Goal: Information Seeking & Learning: Find specific fact

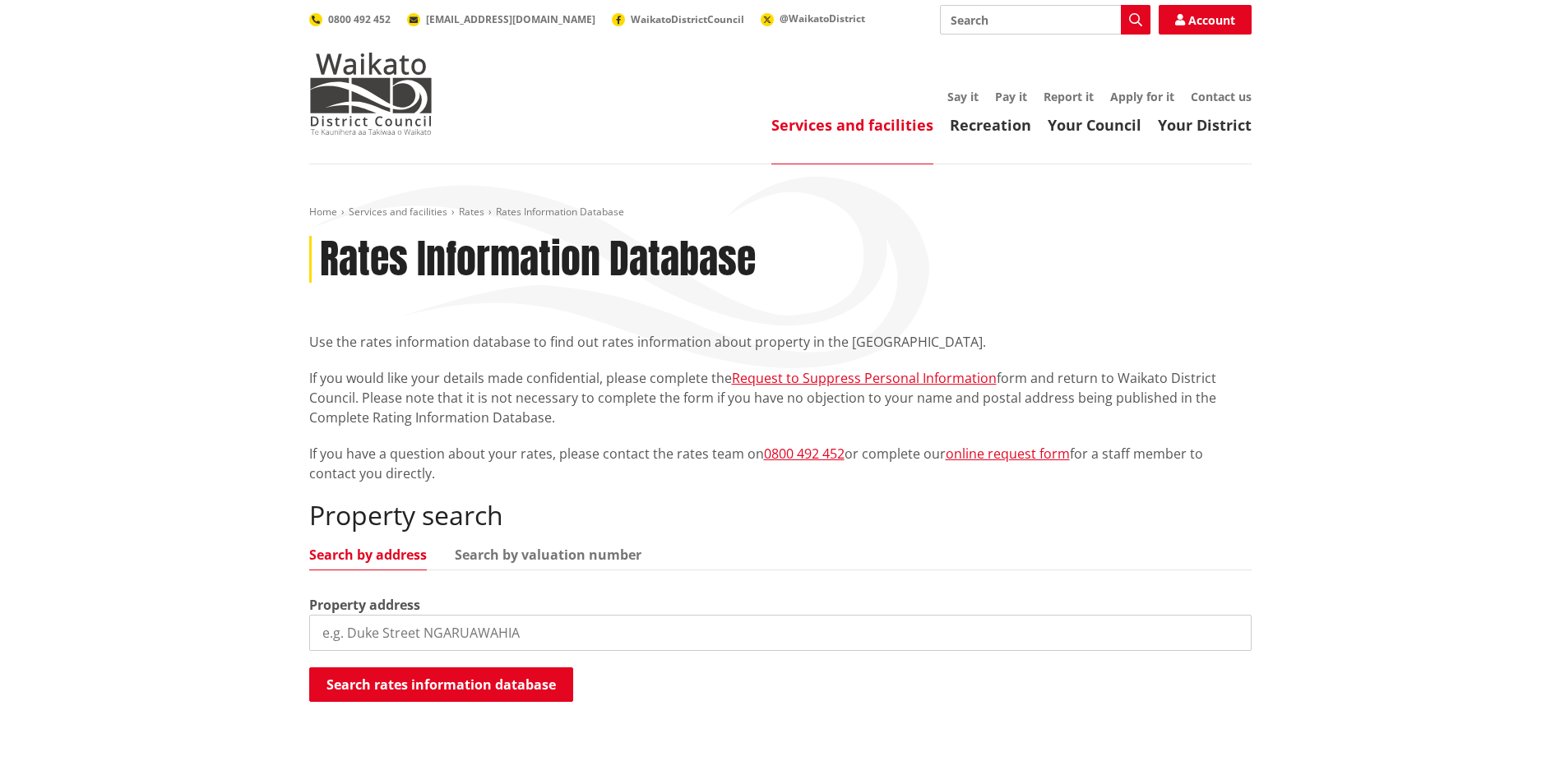
click at [440, 630] on input "search" at bounding box center [780, 632] width 942 height 36
type input "65 Kainui Road"
click at [443, 679] on button "Search rates information database" at bounding box center [441, 684] width 264 height 34
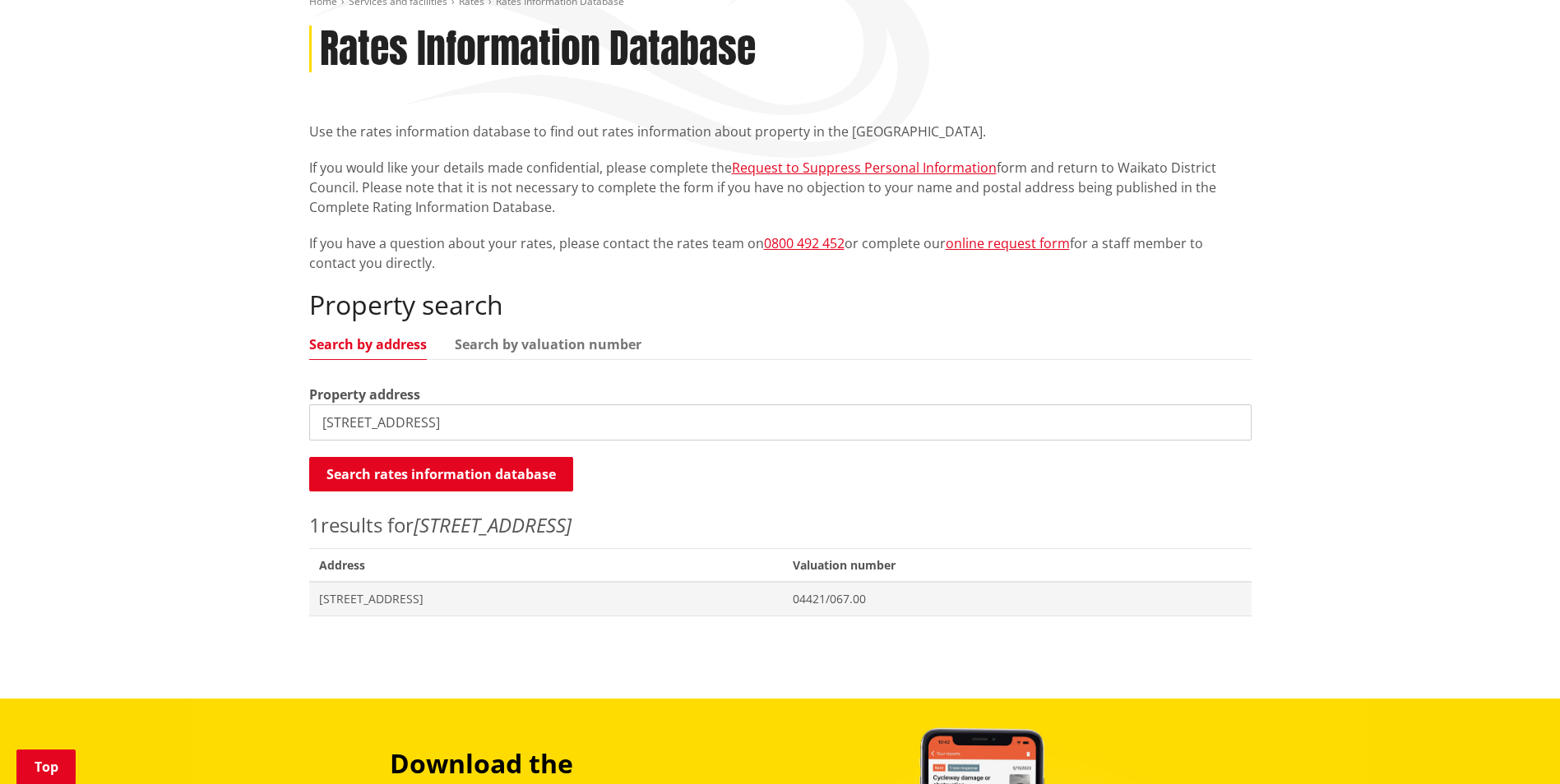
scroll to position [411, 0]
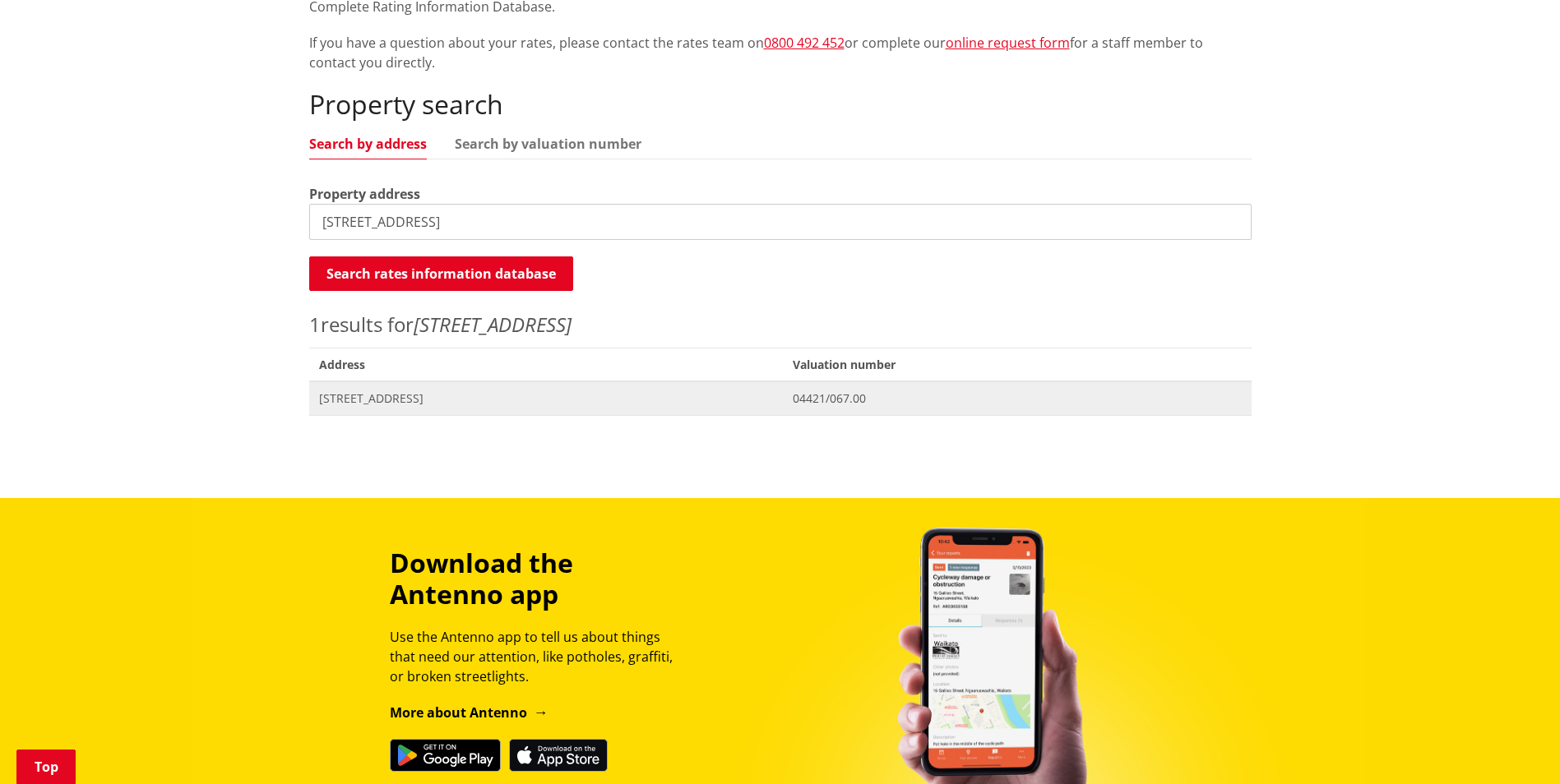
click at [412, 399] on span "[STREET_ADDRESS]" at bounding box center [546, 398] width 455 height 17
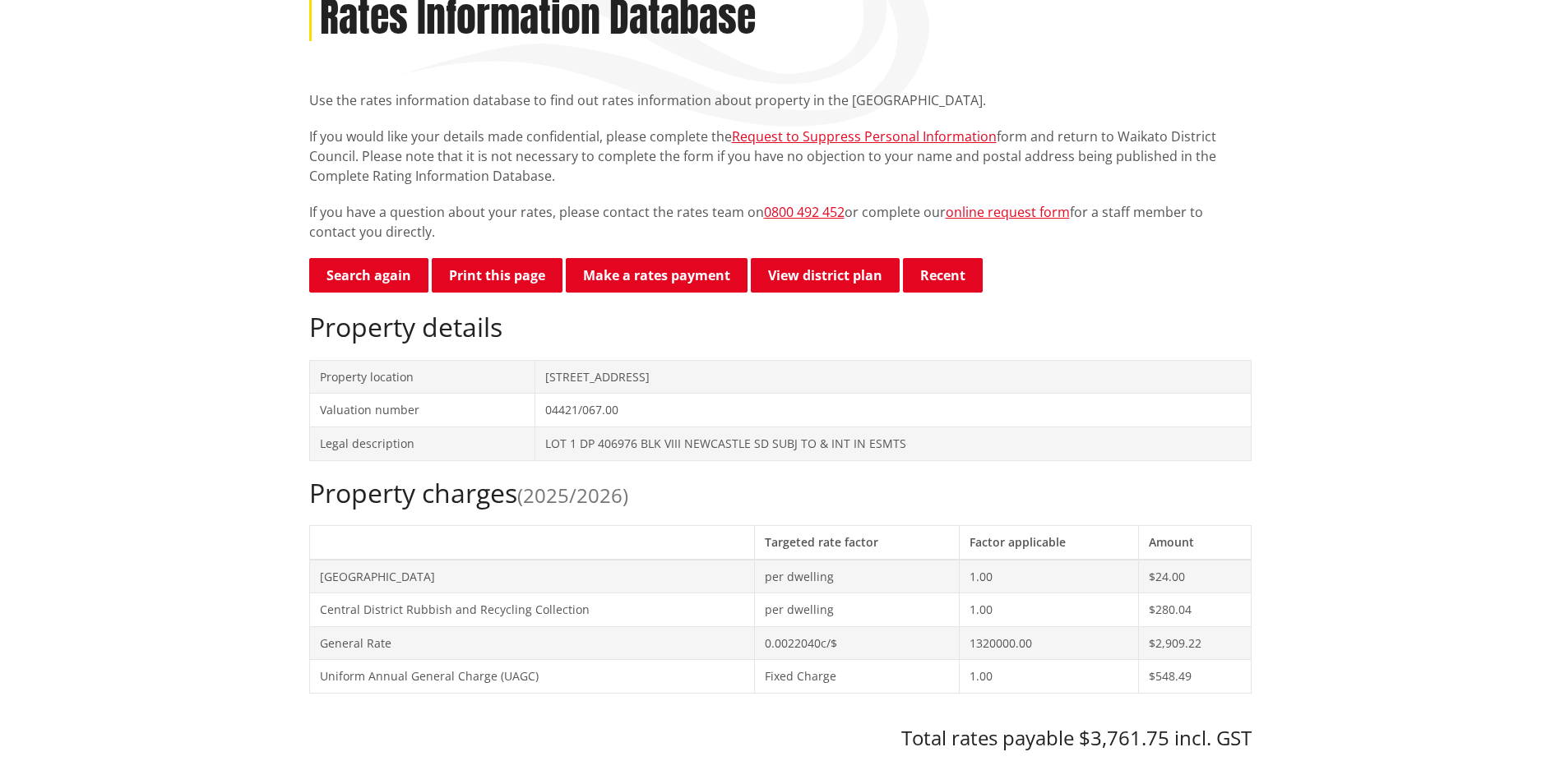
scroll to position [411, 0]
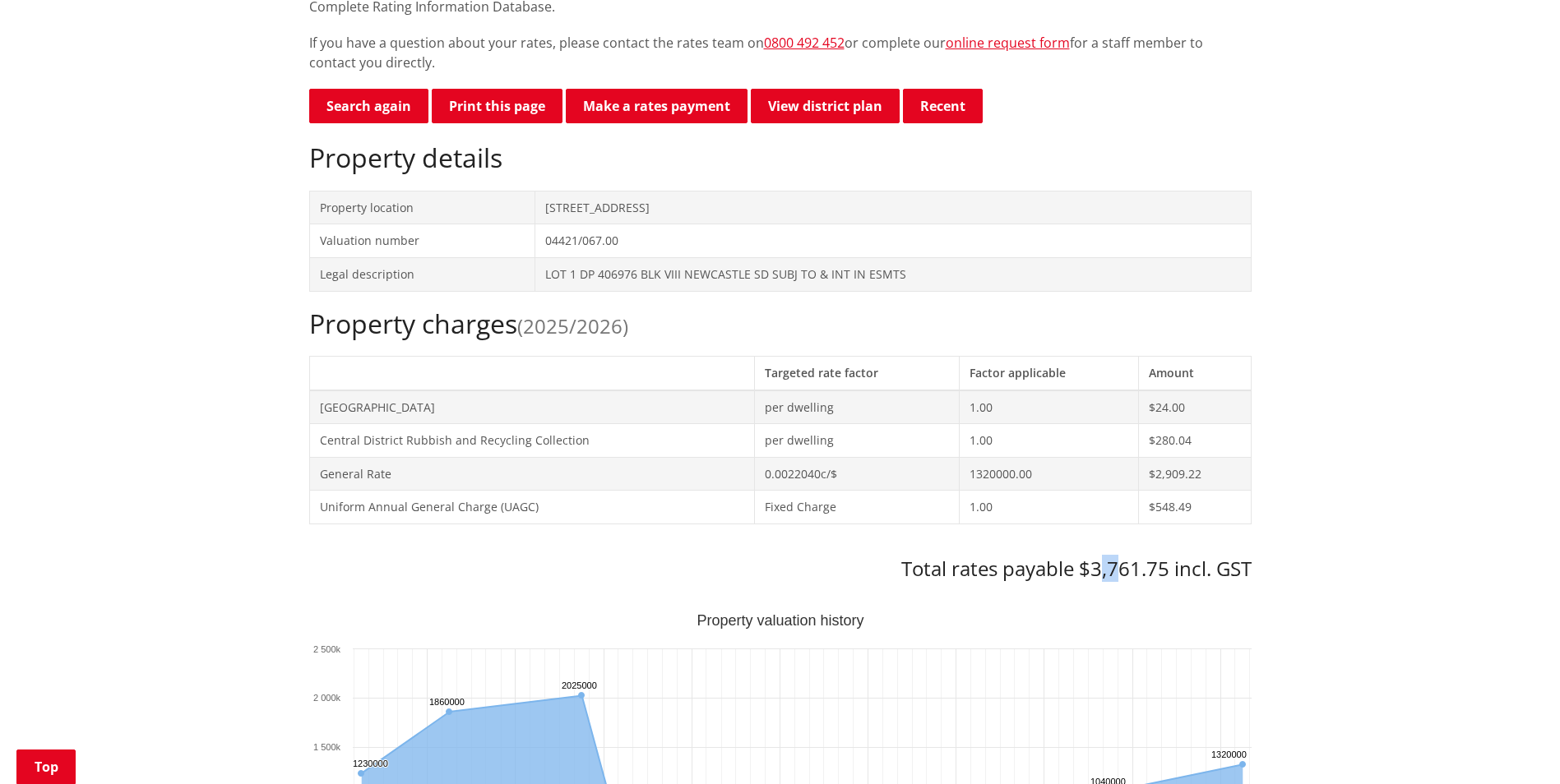
drag, startPoint x: 1103, startPoint y: 567, endPoint x: 1120, endPoint y: 566, distance: 17.0
click at [1120, 566] on h3 "Total rates payable $3,761.75 incl. GST" at bounding box center [780, 569] width 942 height 24
click at [1123, 566] on h3 "Total rates payable $3,761.75 incl. GST" at bounding box center [780, 569] width 942 height 24
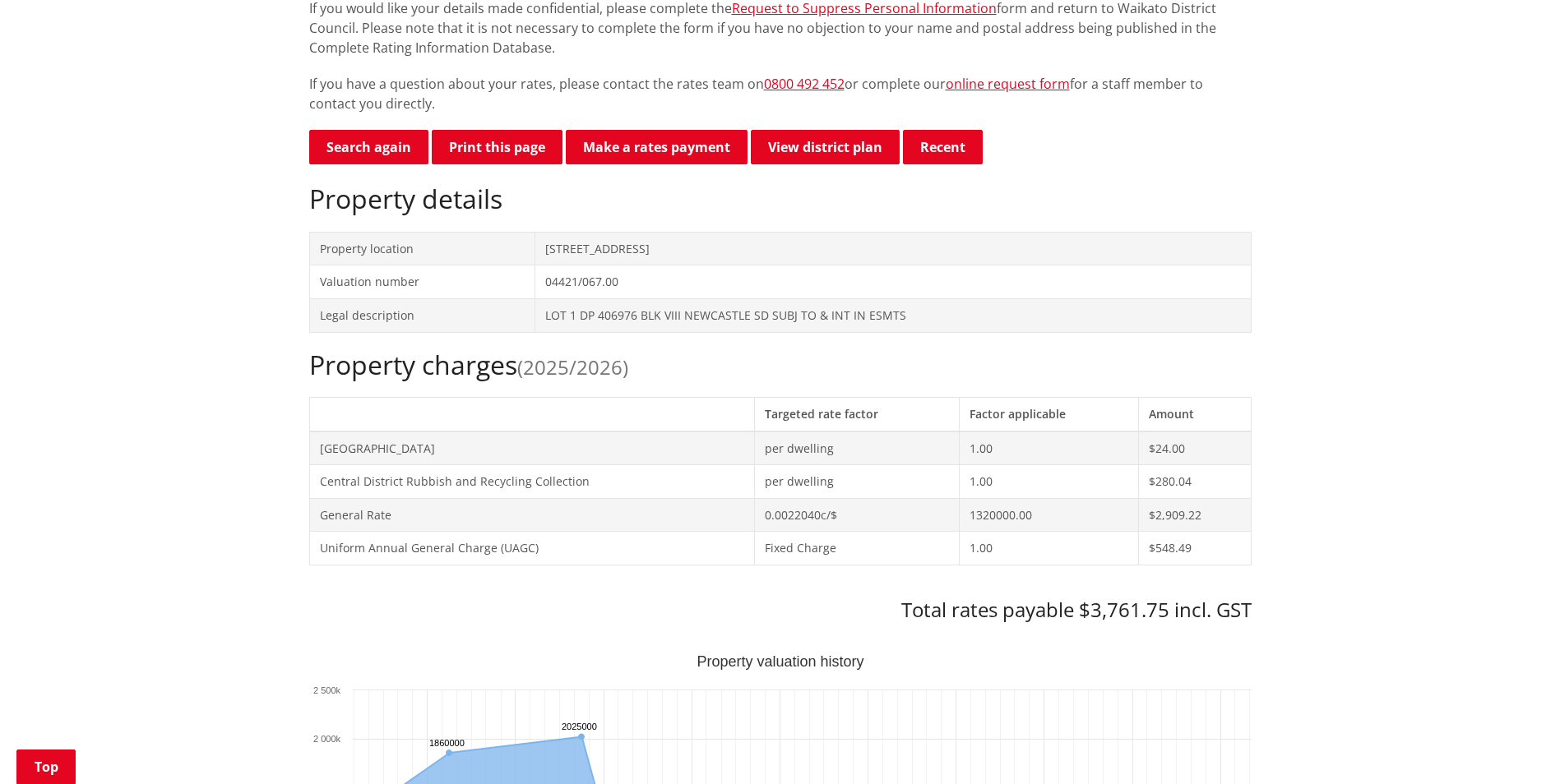
scroll to position [329, 0]
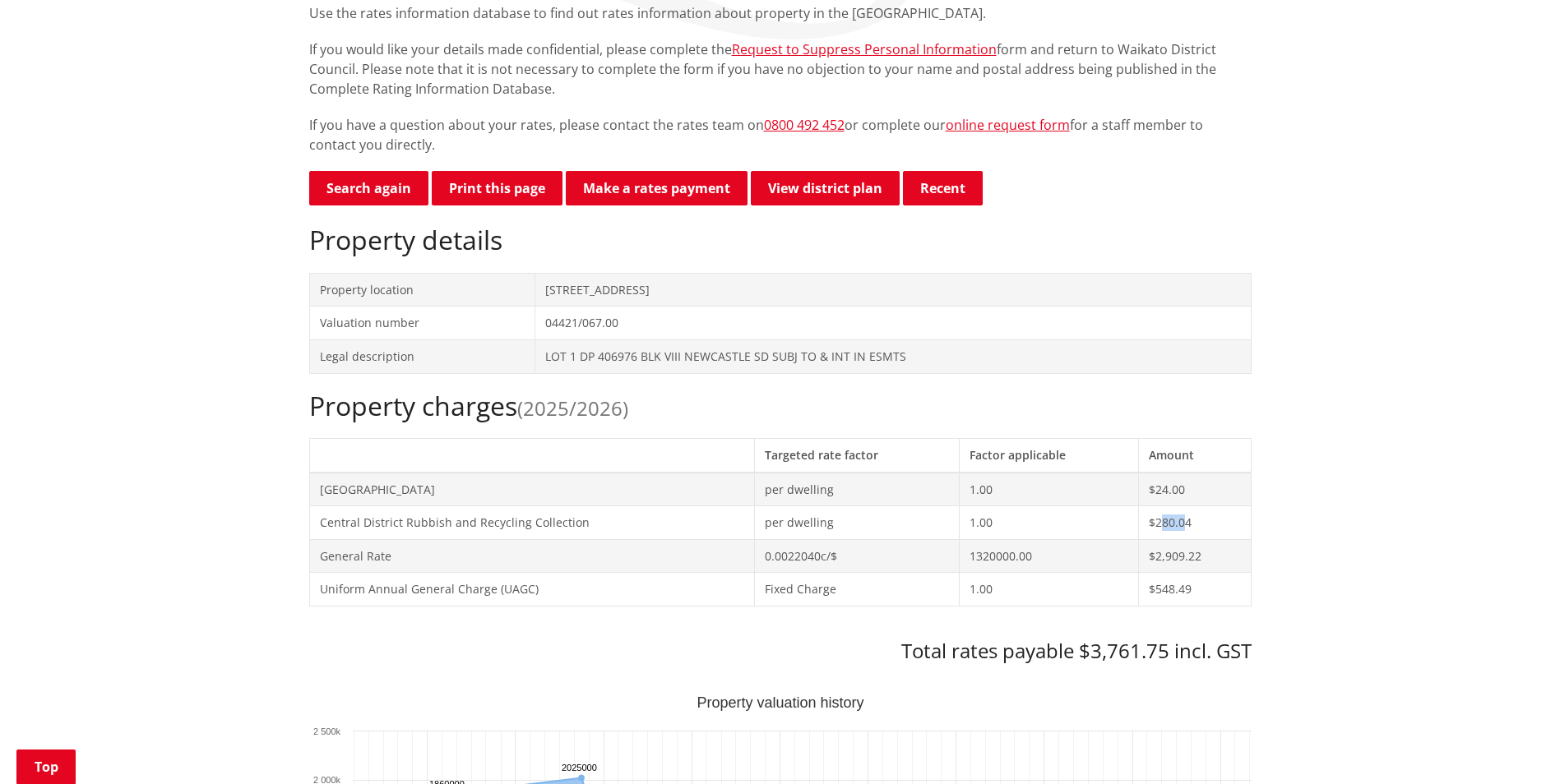
drag, startPoint x: 1163, startPoint y: 526, endPoint x: 1188, endPoint y: 521, distance: 25.5
click at [1188, 521] on td "$280.04" at bounding box center [1194, 523] width 112 height 33
click at [1189, 521] on td "$280.04" at bounding box center [1194, 523] width 112 height 33
click at [1164, 521] on td "$280.04" at bounding box center [1194, 523] width 112 height 33
click at [1162, 521] on td "$280.04" at bounding box center [1194, 523] width 112 height 33
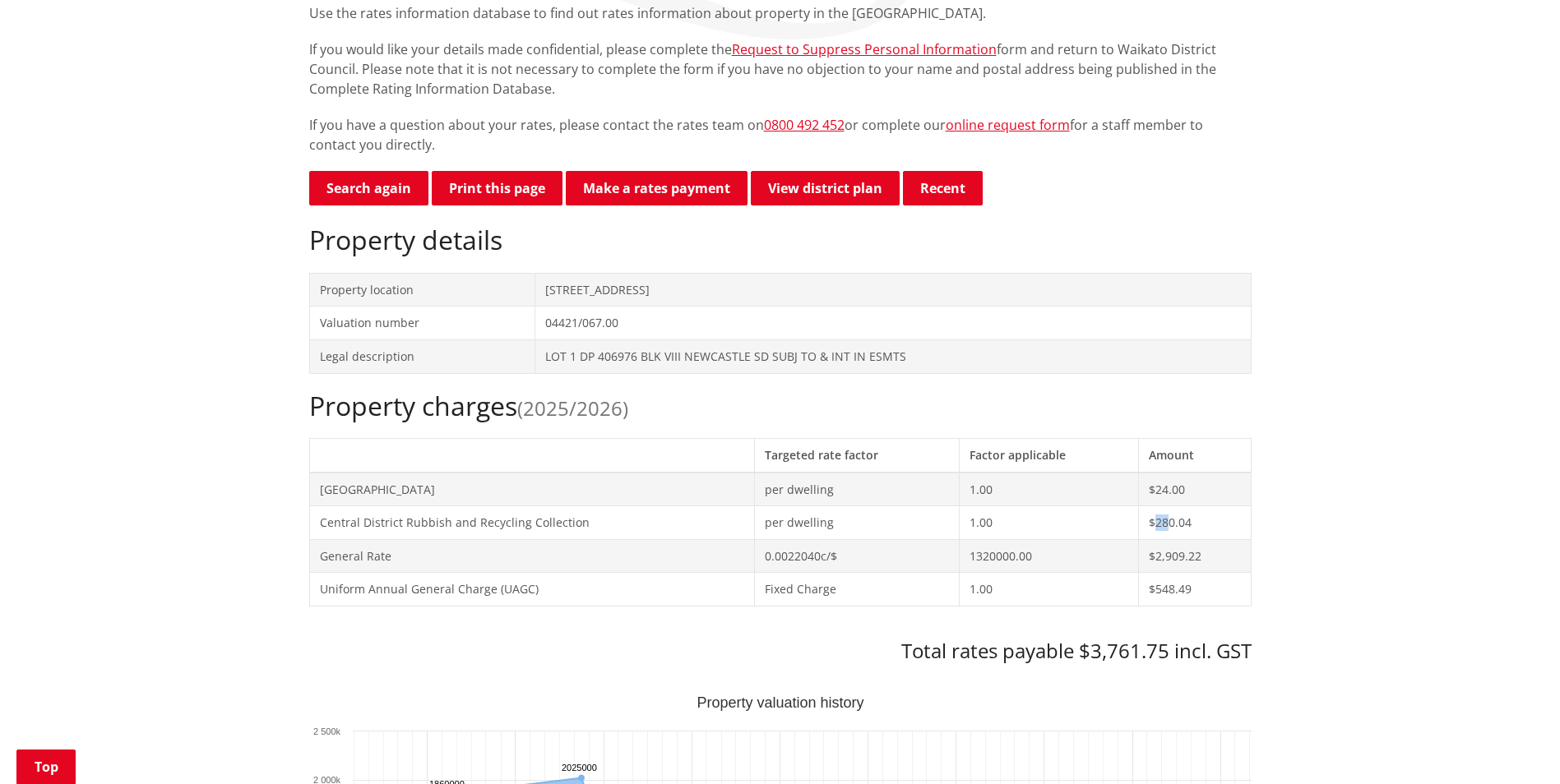
drag, startPoint x: 1154, startPoint y: 521, endPoint x: 1177, endPoint y: 519, distance: 23.1
click at [1177, 519] on td "$280.04" at bounding box center [1194, 523] width 112 height 33
click at [1182, 519] on td "$280.04" at bounding box center [1194, 523] width 112 height 33
drag, startPoint x: 1190, startPoint y: 520, endPoint x: 1171, endPoint y: 520, distance: 19.0
click at [1171, 520] on td "$280.04" at bounding box center [1194, 523] width 112 height 33
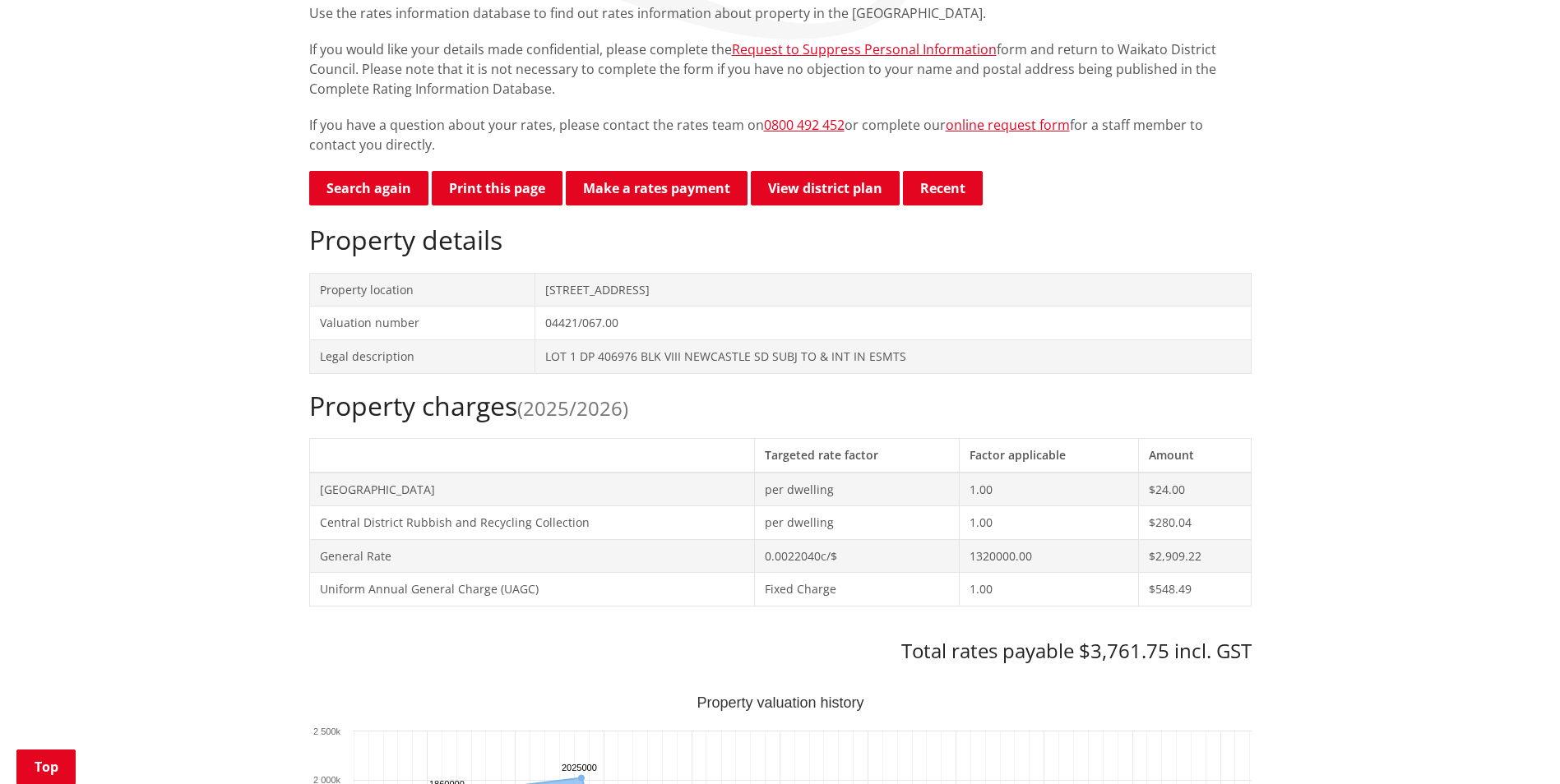
click at [1170, 520] on td "$280.04" at bounding box center [1194, 523] width 112 height 33
drag, startPoint x: 1002, startPoint y: 525, endPoint x: 971, endPoint y: 527, distance: 31.1
click at [971, 527] on td "1.00" at bounding box center [1049, 523] width 179 height 33
drag, startPoint x: 969, startPoint y: 523, endPoint x: 987, endPoint y: 521, distance: 18.1
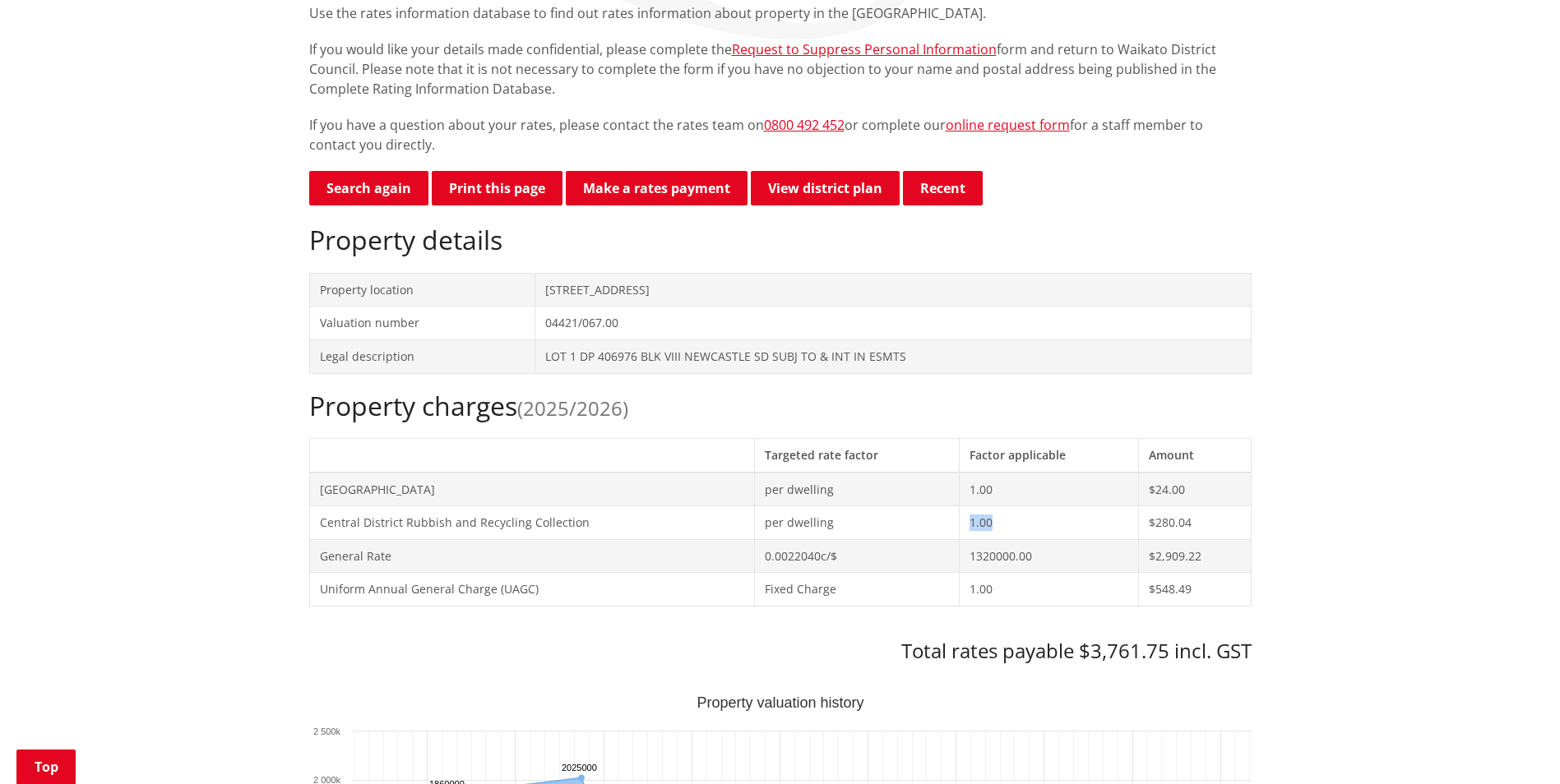
click at [987, 521] on td "1.00" at bounding box center [1049, 523] width 179 height 33
drag, startPoint x: 987, startPoint y: 521, endPoint x: 999, endPoint y: 521, distance: 12.0
click at [987, 521] on td "1.00" at bounding box center [1049, 523] width 179 height 33
drag, startPoint x: 1155, startPoint y: 523, endPoint x: 1192, endPoint y: 528, distance: 37.3
click at [1192, 528] on td "$280.04" at bounding box center [1194, 523] width 112 height 33
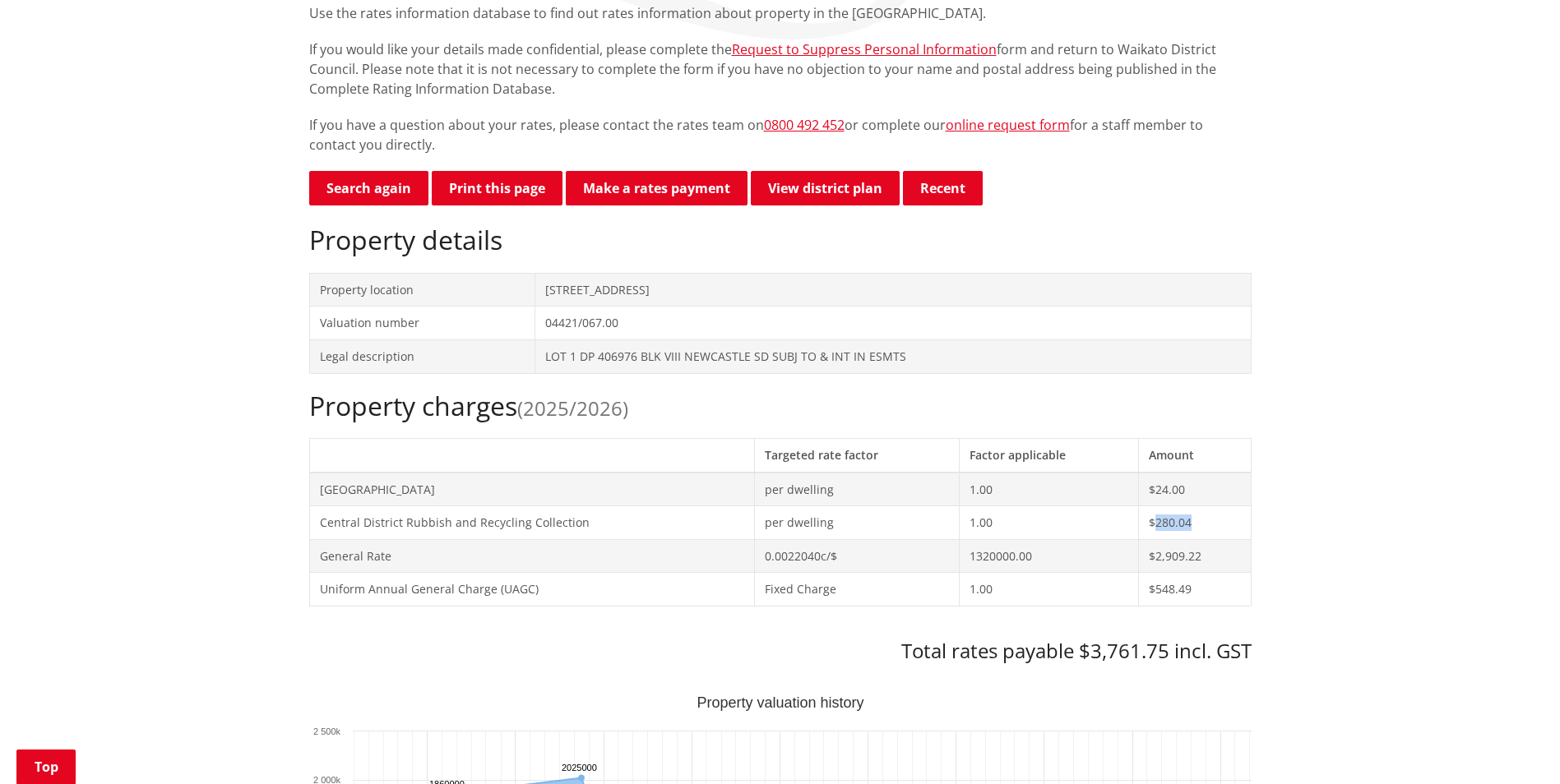
click at [1197, 529] on td "$280.04" at bounding box center [1194, 523] width 112 height 33
drag, startPoint x: 1185, startPoint y: 490, endPoint x: 1162, endPoint y: 491, distance: 23.0
click at [1162, 491] on td "$24.00" at bounding box center [1194, 489] width 112 height 33
drag, startPoint x: 1162, startPoint y: 491, endPoint x: 1162, endPoint y: 501, distance: 10.0
click at [1160, 491] on td "$24.00" at bounding box center [1194, 489] width 112 height 33
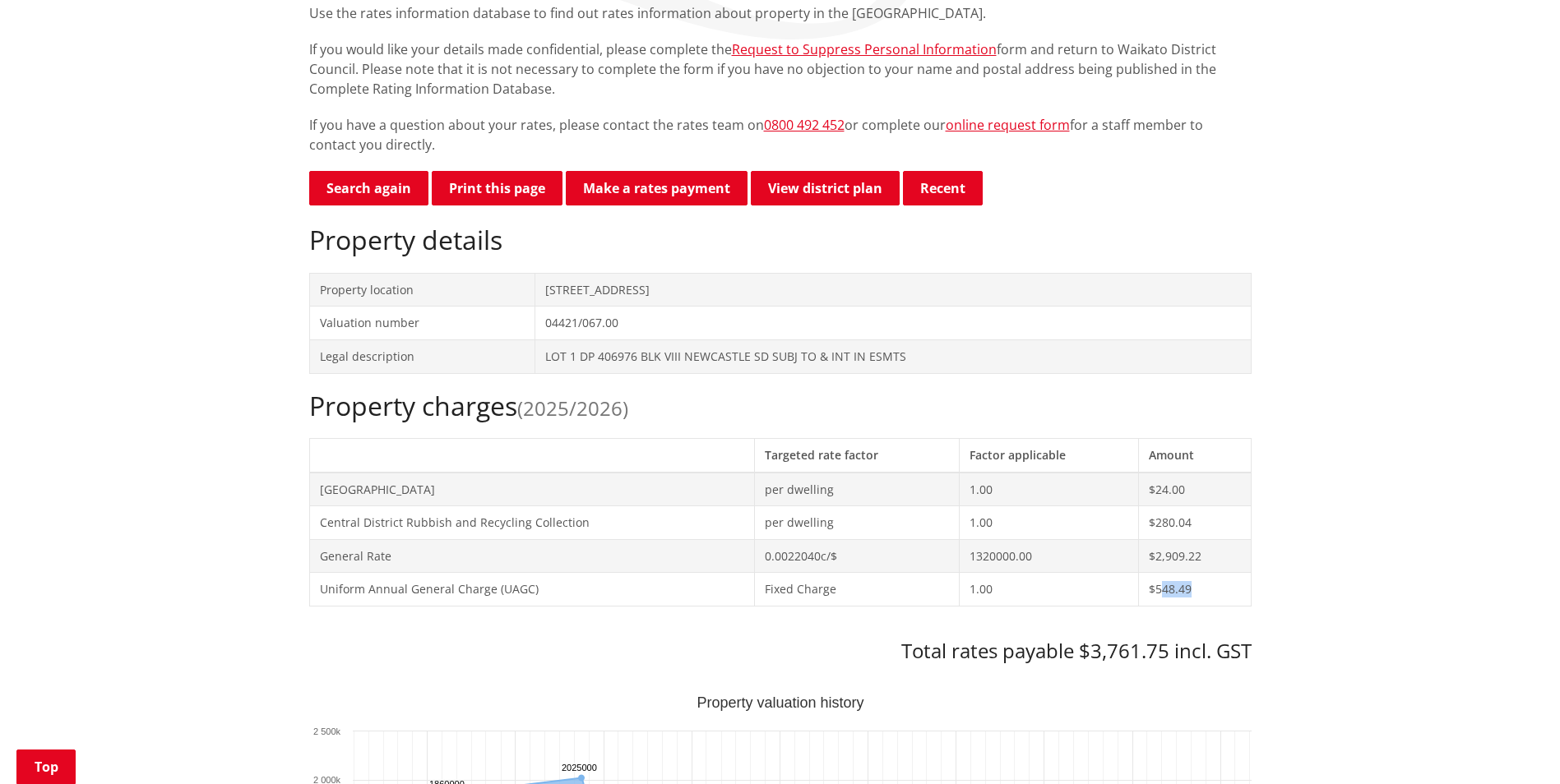
drag, startPoint x: 1191, startPoint y: 588, endPoint x: 1160, endPoint y: 584, distance: 31.3
click at [1160, 584] on td "$548.49" at bounding box center [1194, 589] width 112 height 33
drag, startPoint x: 1155, startPoint y: 587, endPoint x: 1182, endPoint y: 584, distance: 27.2
click at [1182, 584] on td "$548.49" at bounding box center [1194, 589] width 112 height 33
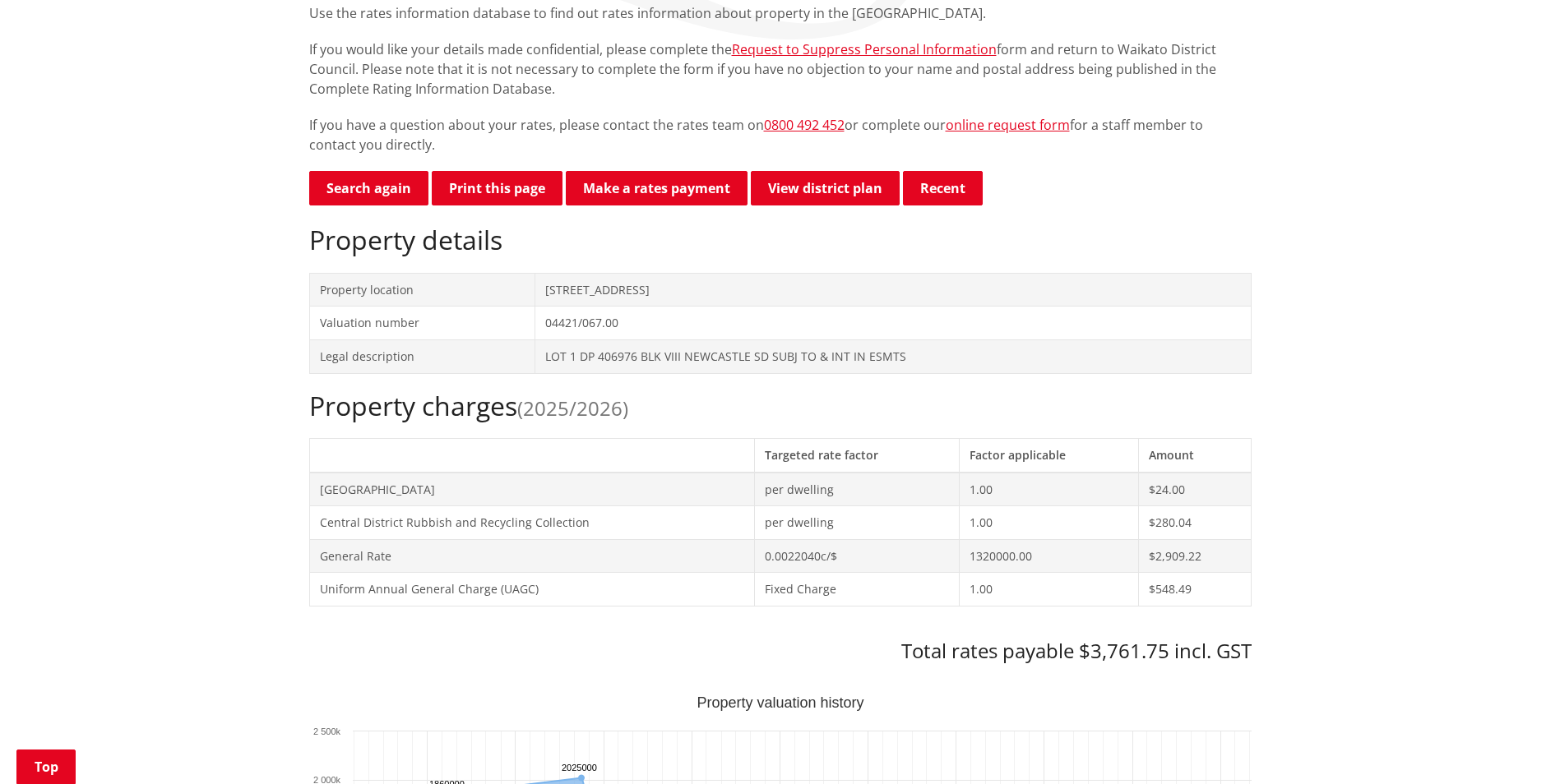
click at [1186, 584] on td "$548.49" at bounding box center [1194, 589] width 112 height 33
drag, startPoint x: 1196, startPoint y: 555, endPoint x: 1166, endPoint y: 554, distance: 30.0
click at [1166, 554] on td "$2,909.22" at bounding box center [1194, 556] width 112 height 33
drag, startPoint x: 1160, startPoint y: 558, endPoint x: 1185, endPoint y: 551, distance: 26.0
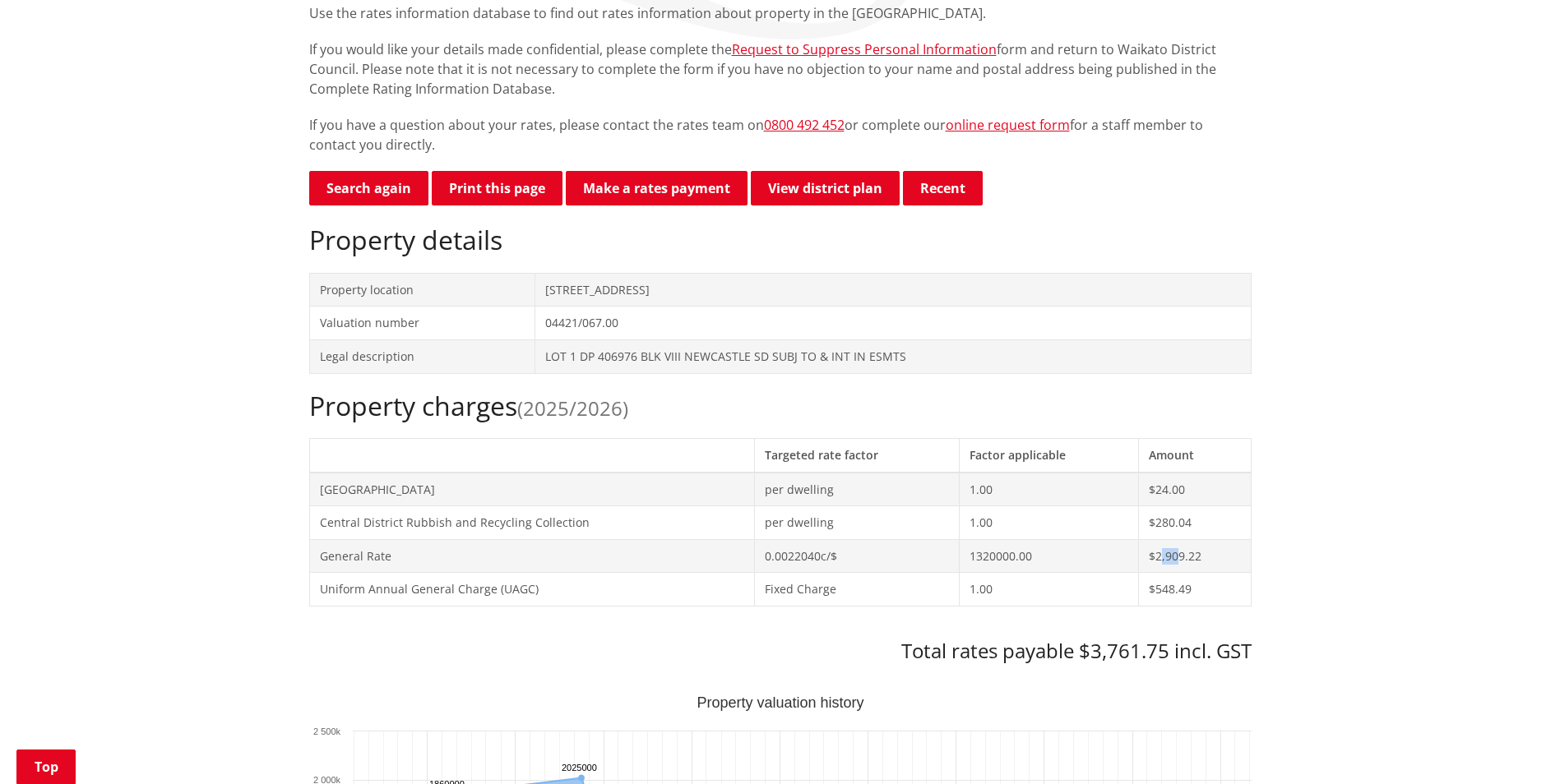
click at [1185, 551] on td "$2,909.22" at bounding box center [1194, 556] width 112 height 33
click at [1191, 551] on td "$2,909.22" at bounding box center [1194, 556] width 112 height 33
drag, startPoint x: 1196, startPoint y: 555, endPoint x: 1168, endPoint y: 553, distance: 28.1
click at [1168, 553] on td "$2,909.22" at bounding box center [1194, 556] width 112 height 33
click at [1167, 553] on td "$2,909.22" at bounding box center [1194, 556] width 112 height 33
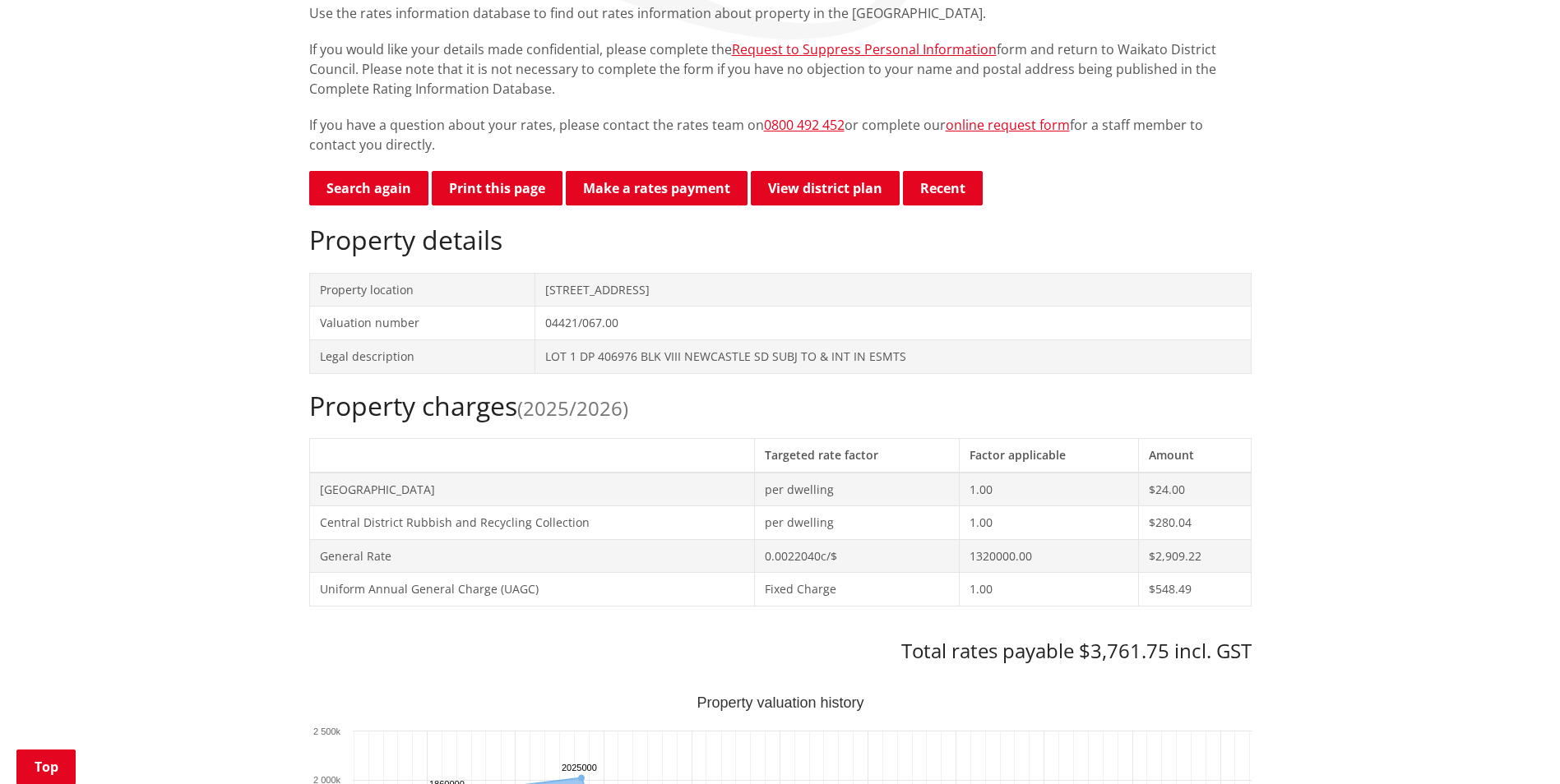
click at [1164, 555] on td "$2,909.22" at bounding box center [1194, 556] width 112 height 33
click at [1167, 555] on td "$2,909.22" at bounding box center [1194, 556] width 112 height 33
click at [1163, 593] on td "$548.49" at bounding box center [1194, 589] width 112 height 33
